Goal: Information Seeking & Learning: Learn about a topic

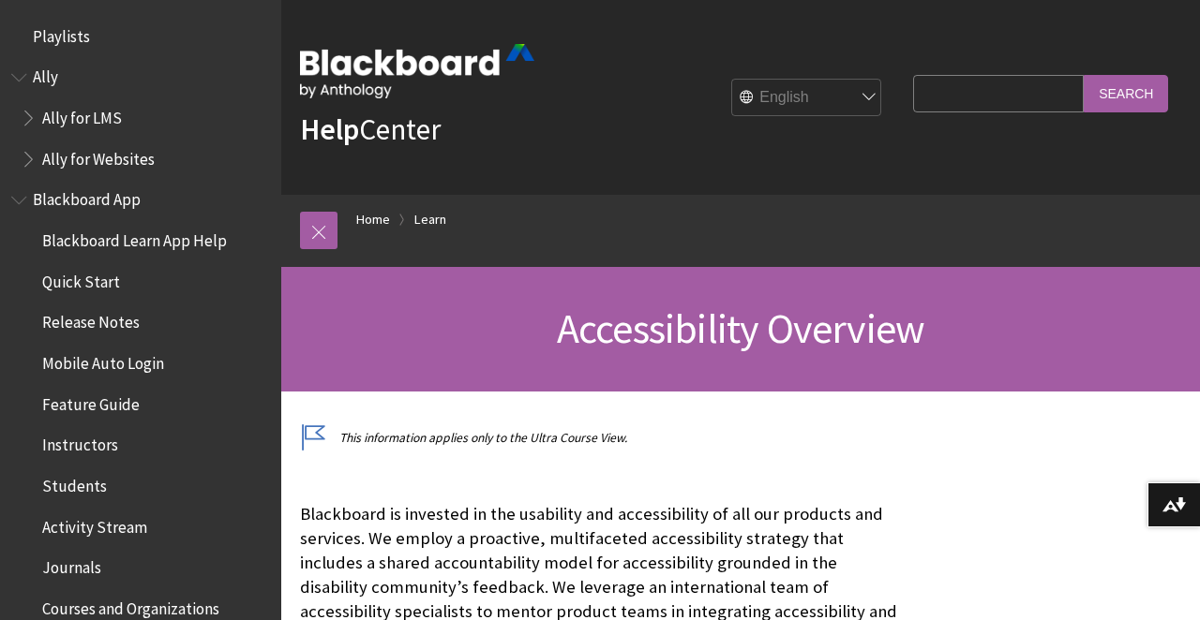
scroll to position [20, 0]
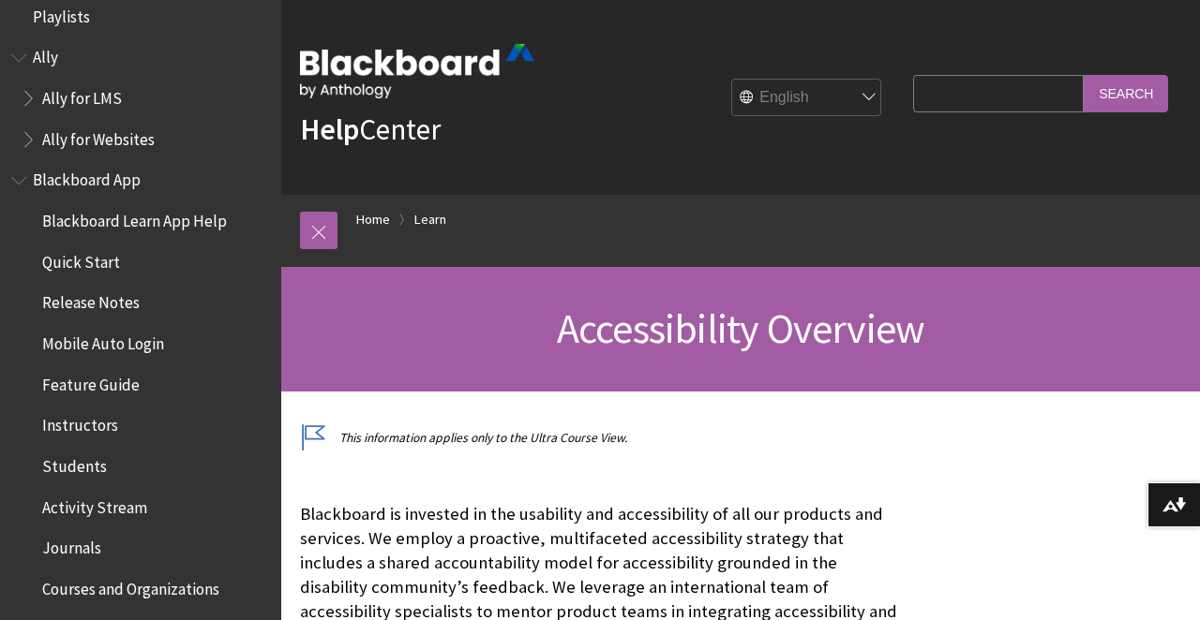
click at [123, 417] on span "Instructors" at bounding box center [145, 426] width 249 height 32
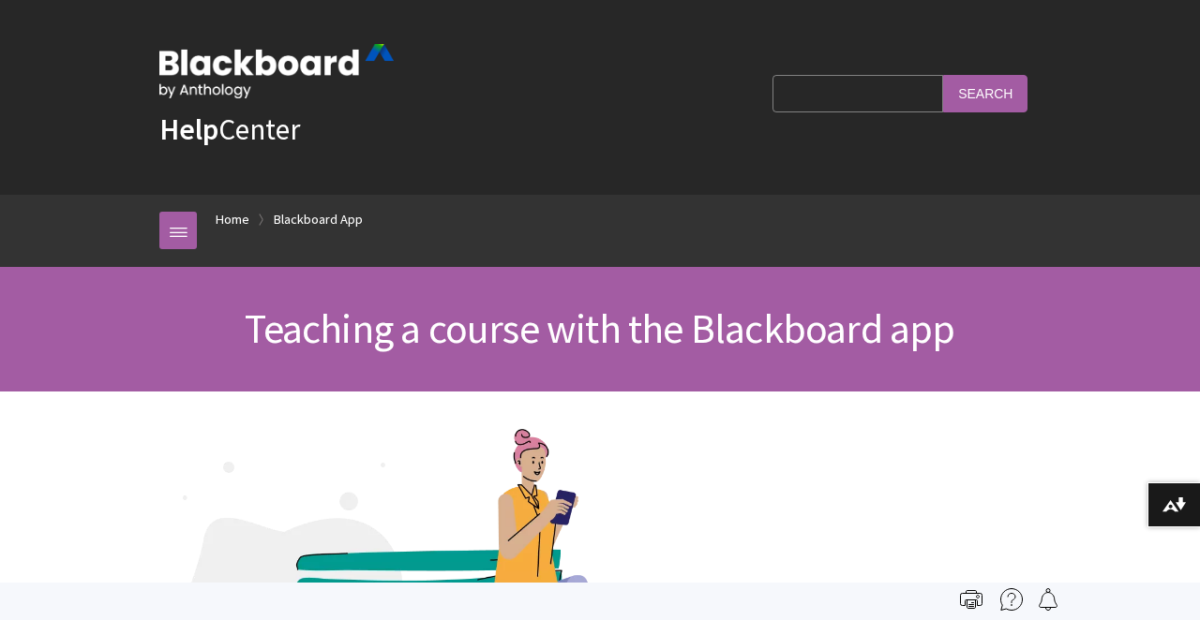
scroll to position [395, 0]
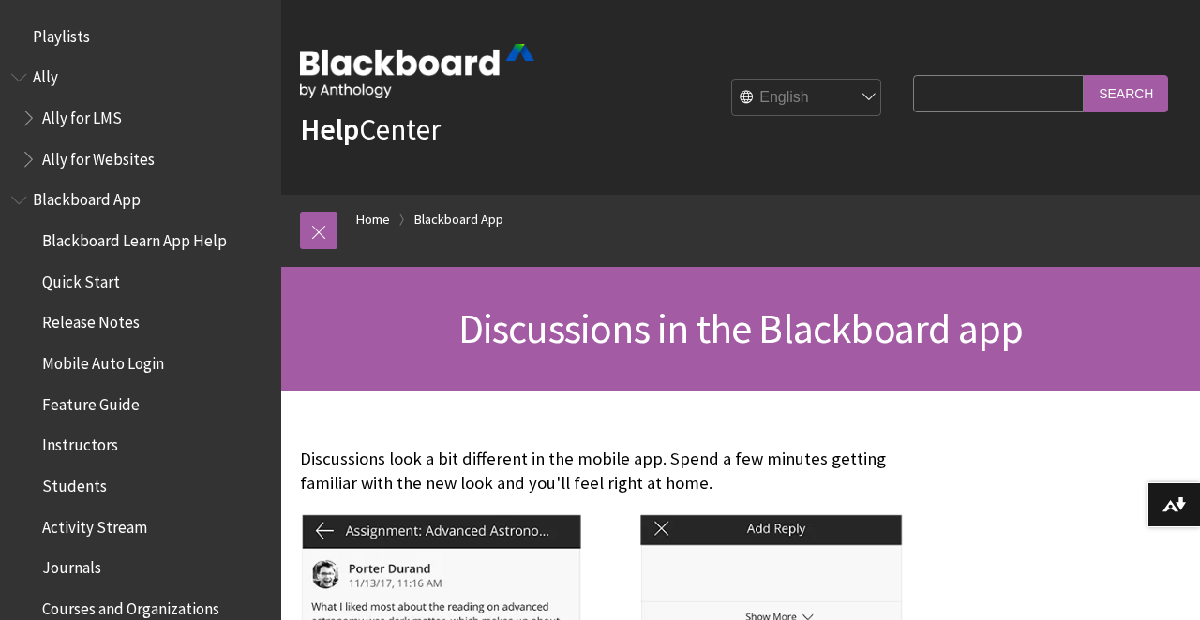
click at [123, 235] on span "Blackboard Learn App Help" at bounding box center [134, 237] width 185 height 25
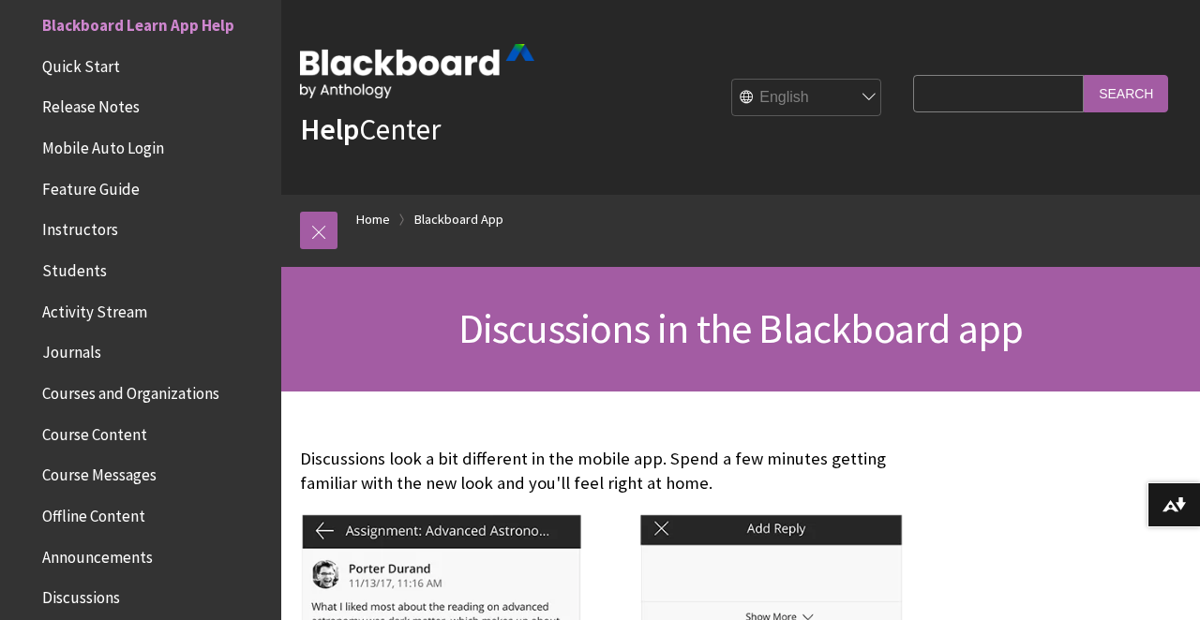
click at [166, 23] on span "Blackboard Learn App Help" at bounding box center [138, 21] width 192 height 25
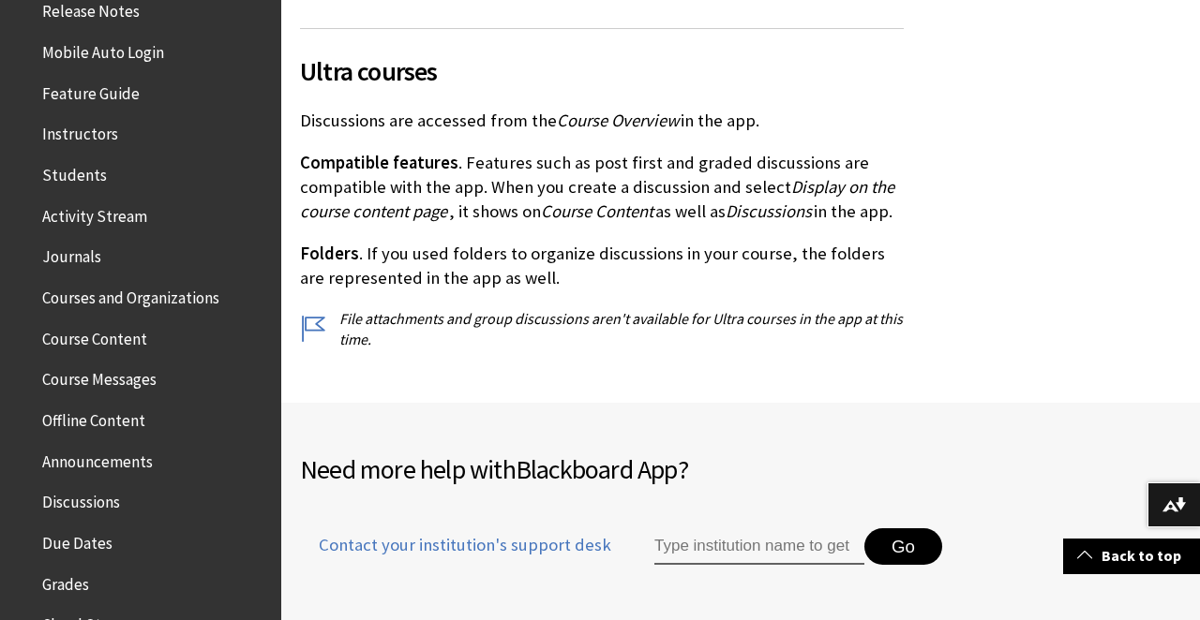
scroll to position [337, 0]
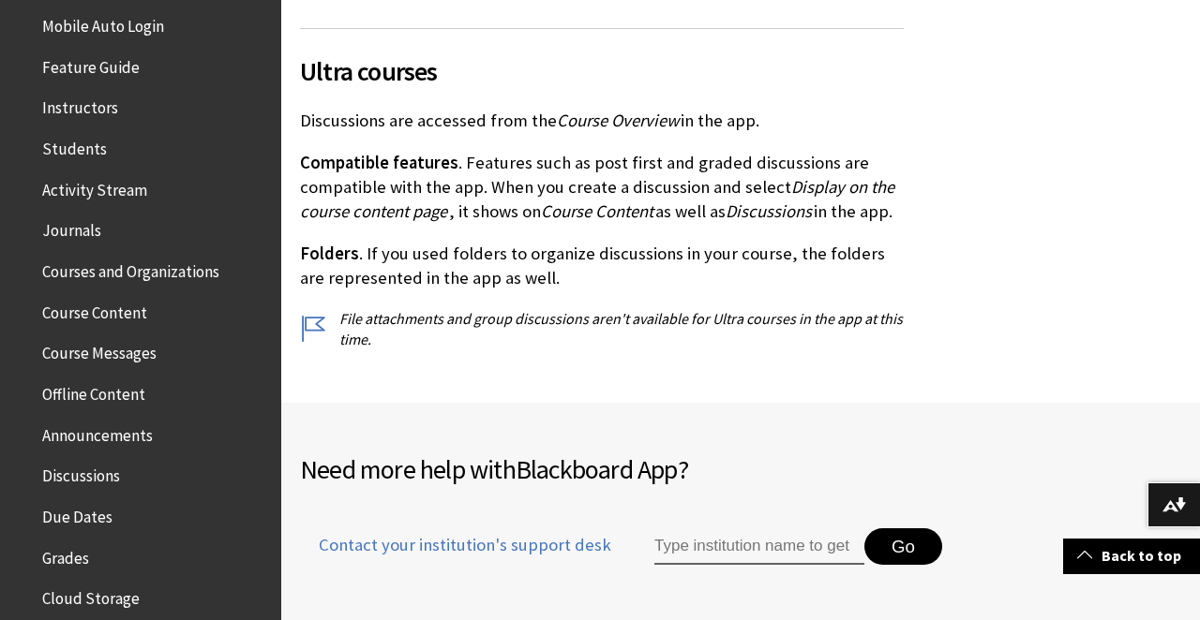
click at [100, 204] on ul "Blackboard Learn App Help Quick Start Release Notes Mobile Auto Login Feature G…" at bounding box center [140, 374] width 259 height 973
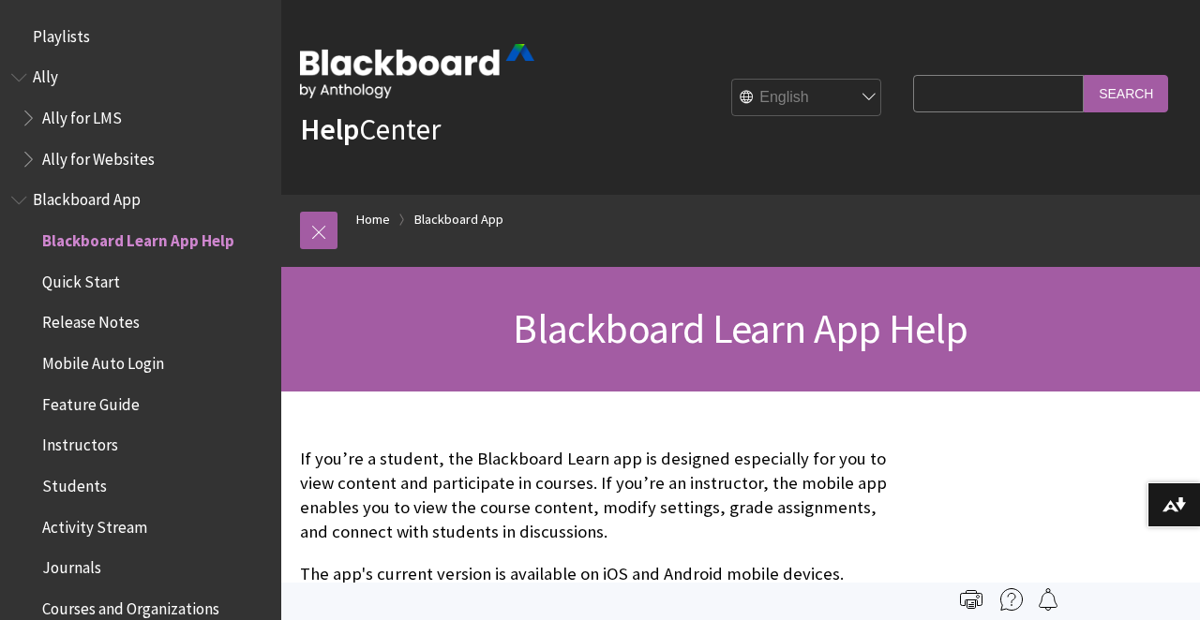
scroll to position [194, 0]
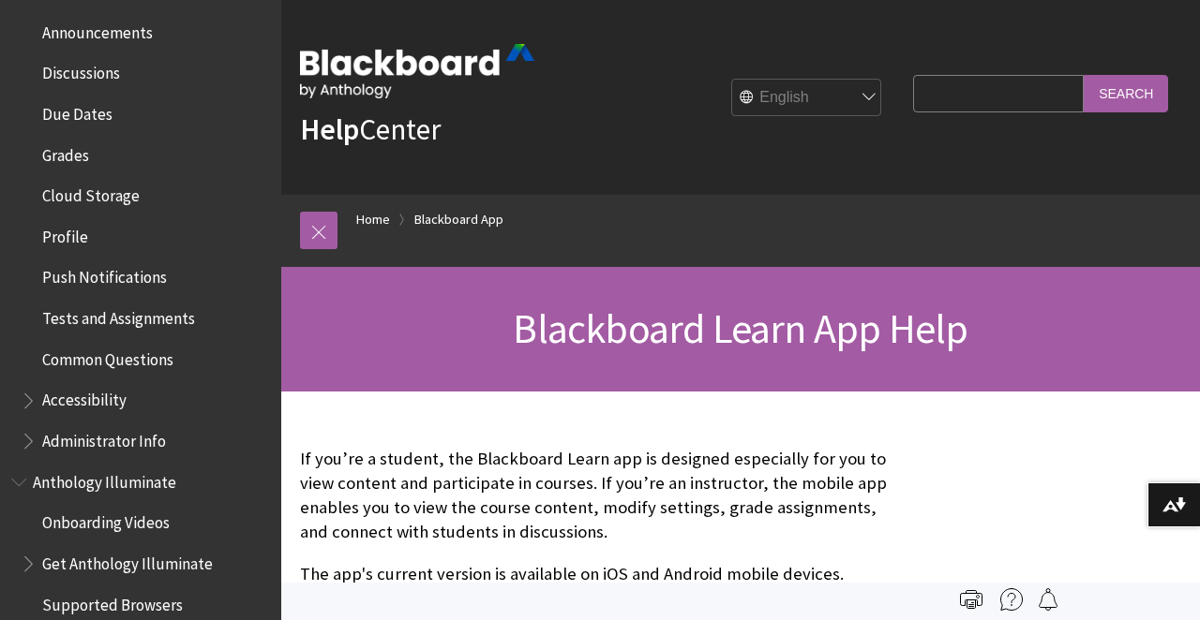
scroll to position [772, 0]
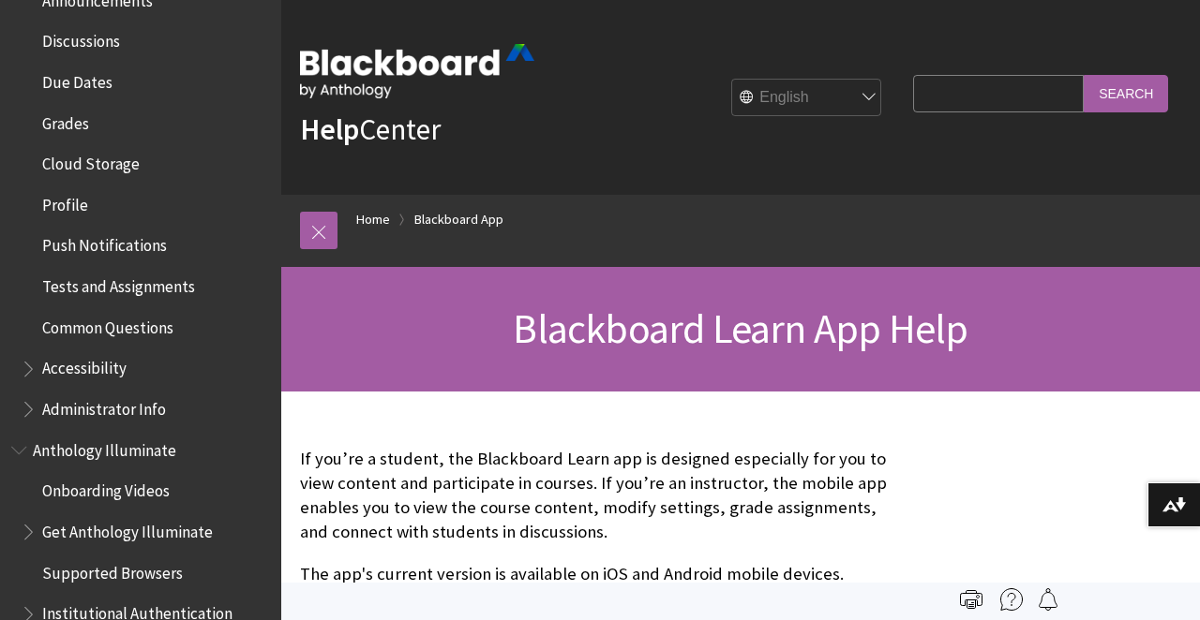
click at [95, 355] on span "Accessibility" at bounding box center [84, 365] width 84 height 25
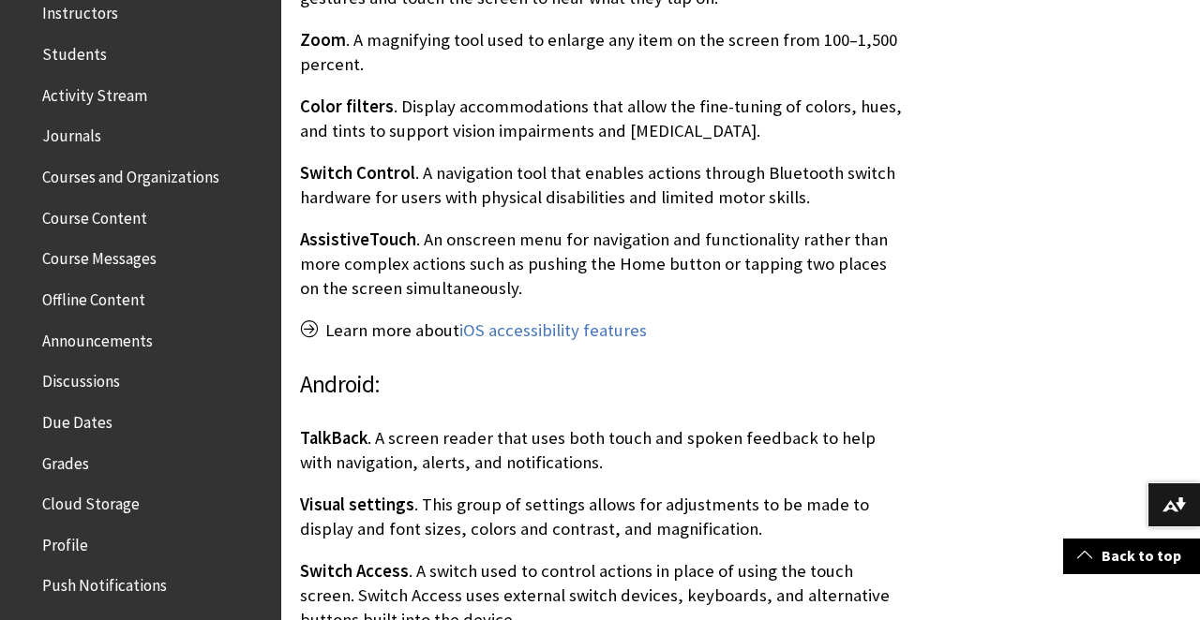
scroll to position [423, 0]
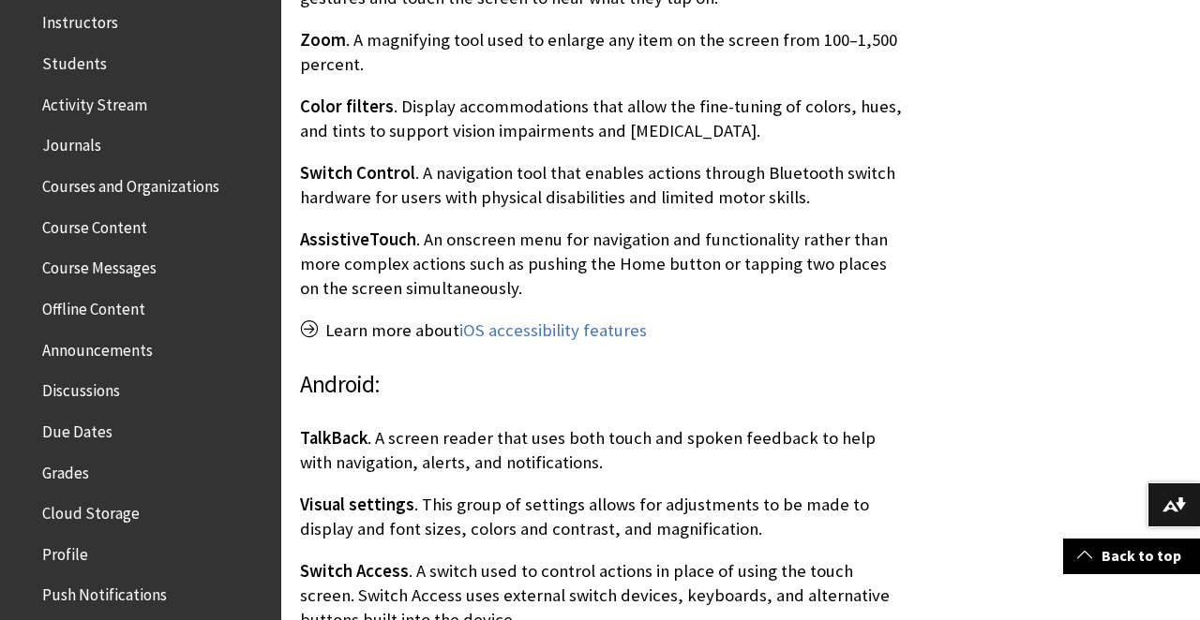
click at [552, 345] on div "Device accessibility features iOS: VoiceOver . A screen reader that allows user…" at bounding box center [602, 245] width 604 height 858
